Goal: Go to known website: Access a specific website the user already knows

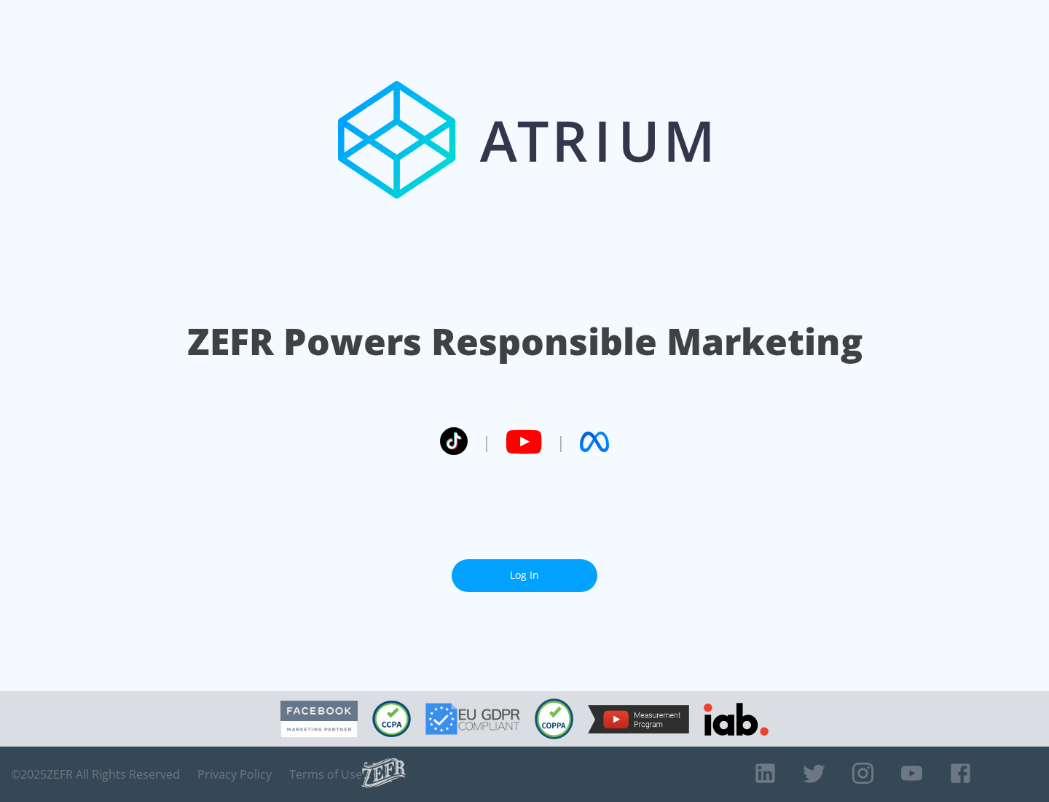
click at [525, 575] on link "Log In" at bounding box center [525, 575] width 146 height 33
